Goal: Information Seeking & Learning: Learn about a topic

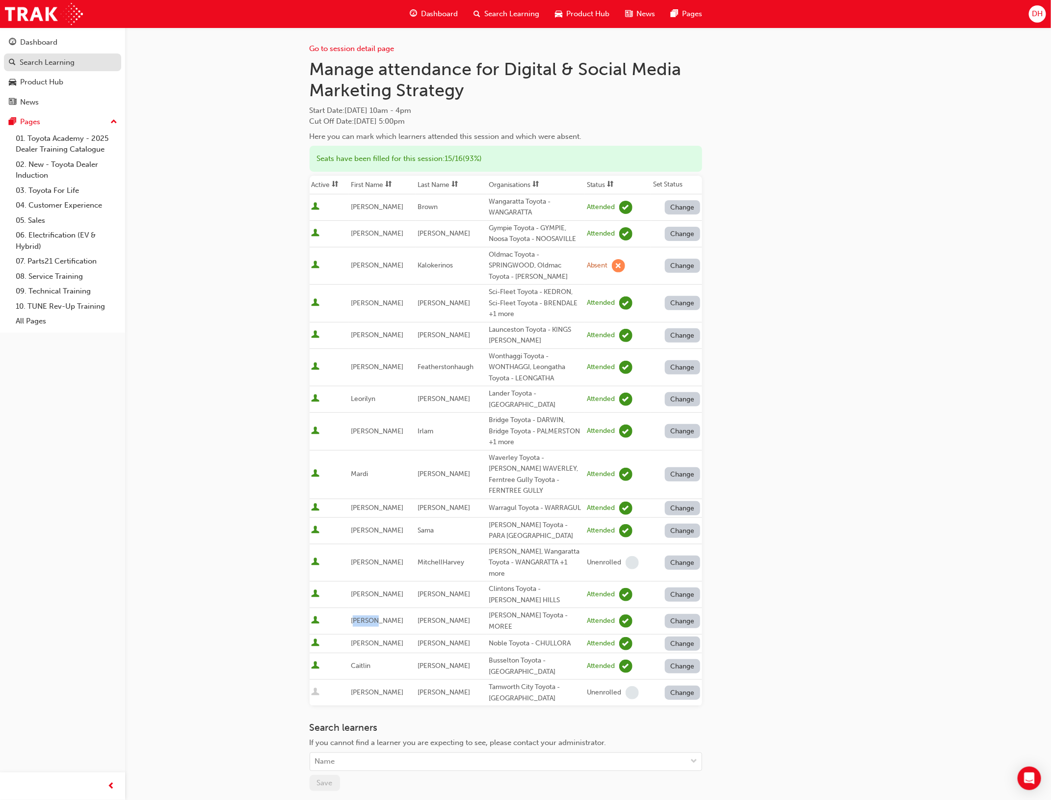
click at [45, 59] on div "Search Learning" at bounding box center [47, 62] width 55 height 11
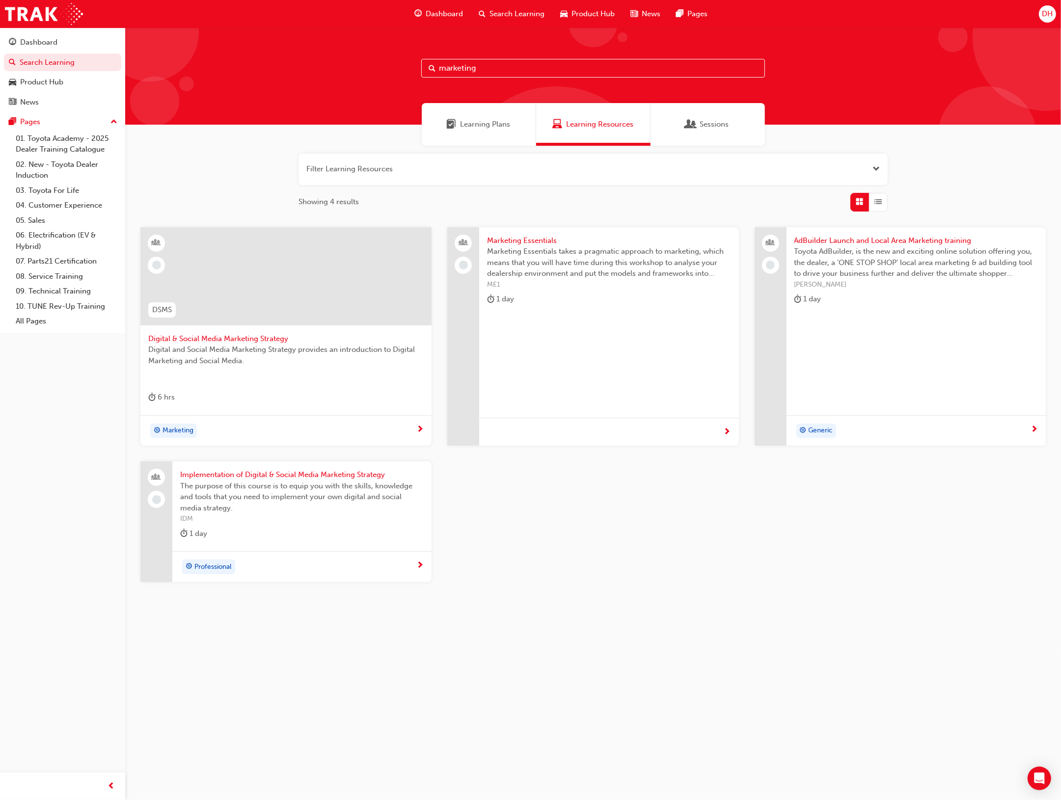
click at [543, 249] on span "Marketing Essentials takes a pragmatic approach to marketing, which means that …" at bounding box center [608, 262] width 243 height 33
